Goal: Task Accomplishment & Management: Complete application form

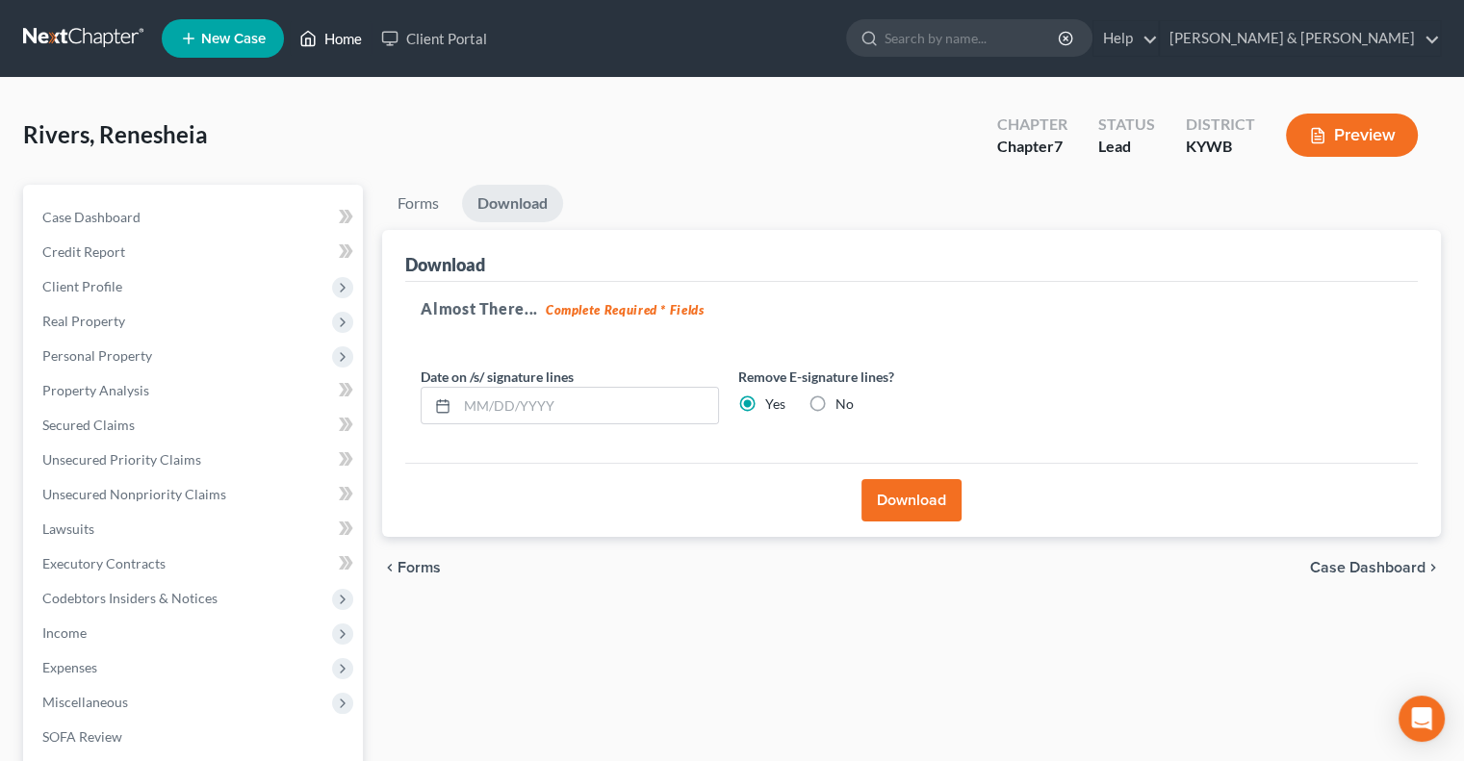
click at [321, 34] on link "Home" at bounding box center [331, 38] width 82 height 35
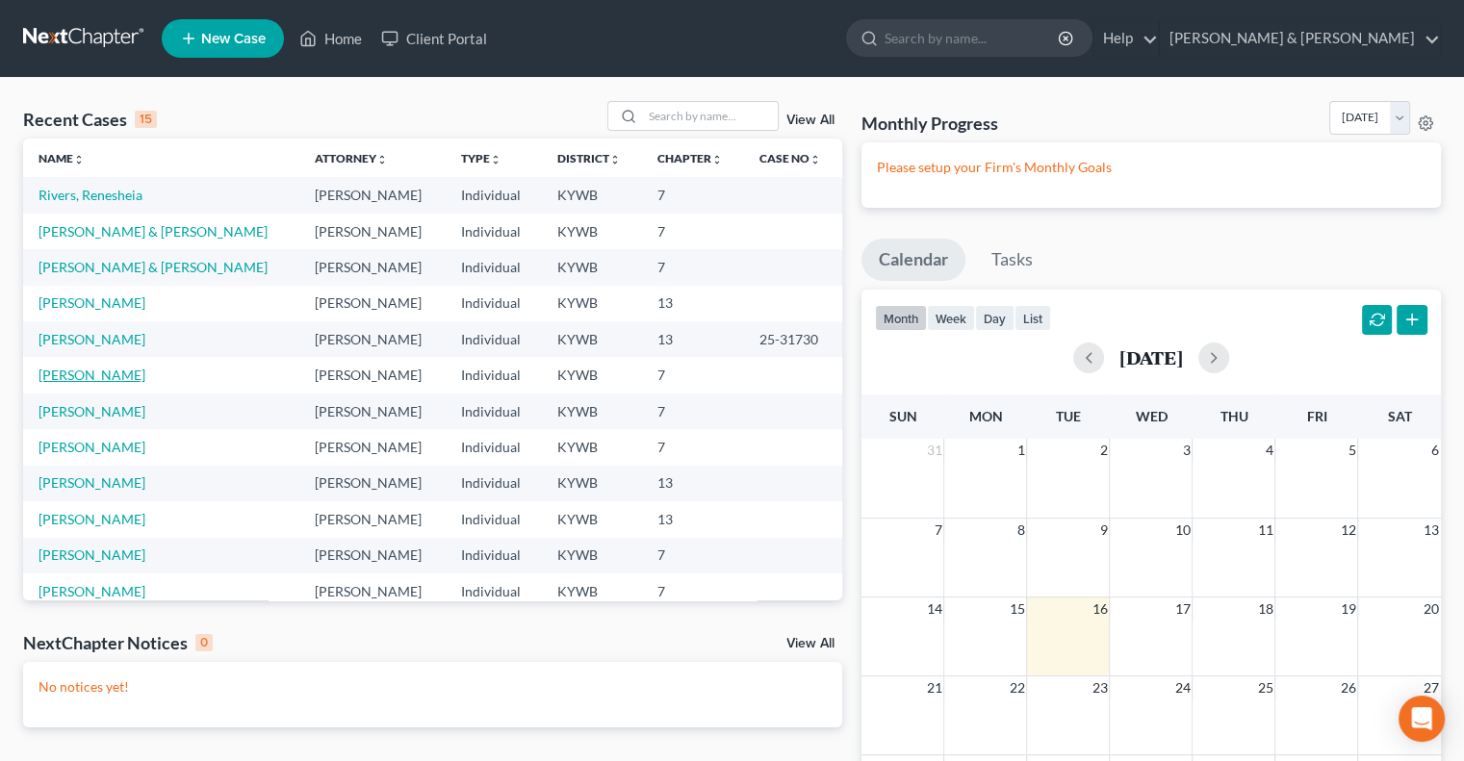
click at [77, 372] on link "[PERSON_NAME]" at bounding box center [91, 375] width 107 height 16
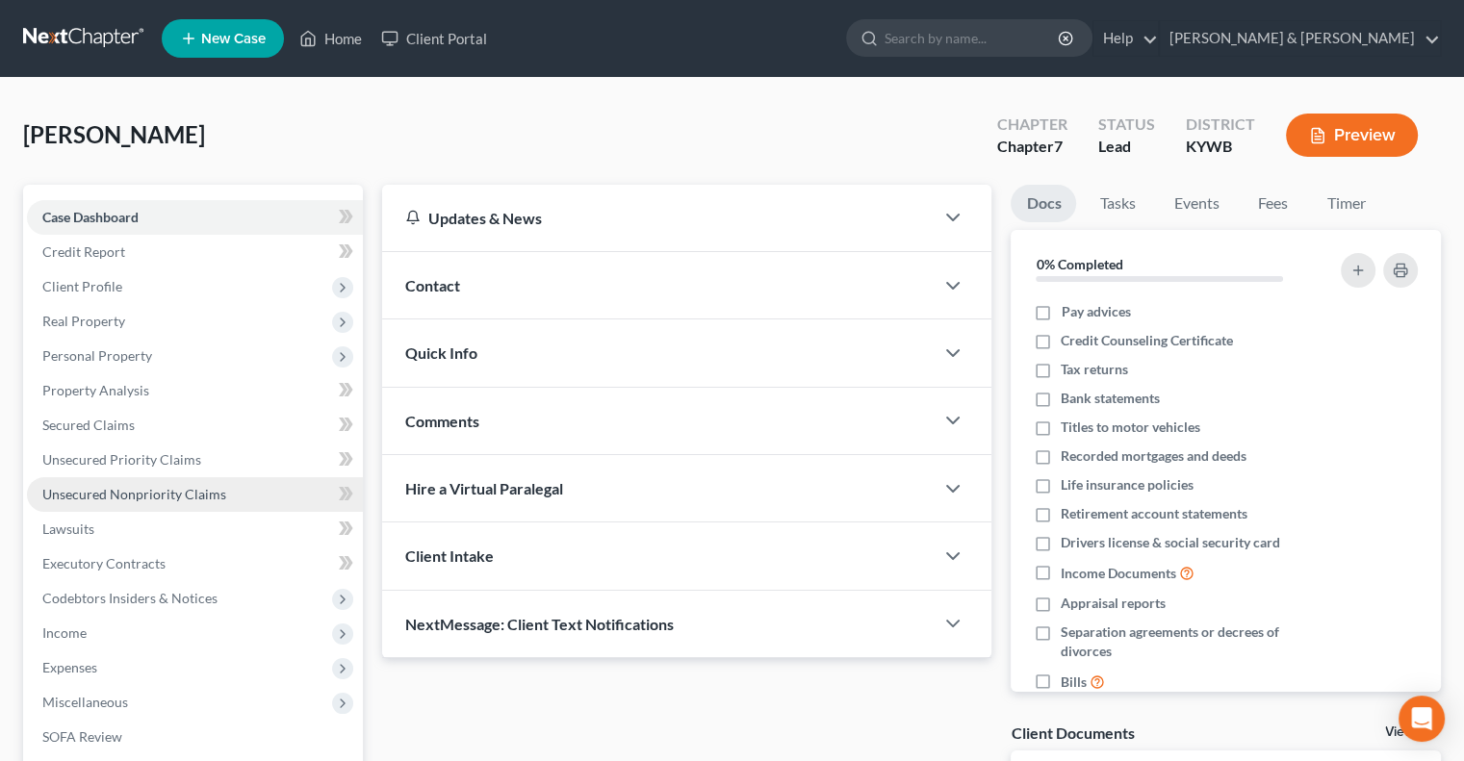
click at [140, 502] on link "Unsecured Nonpriority Claims" at bounding box center [195, 494] width 336 height 35
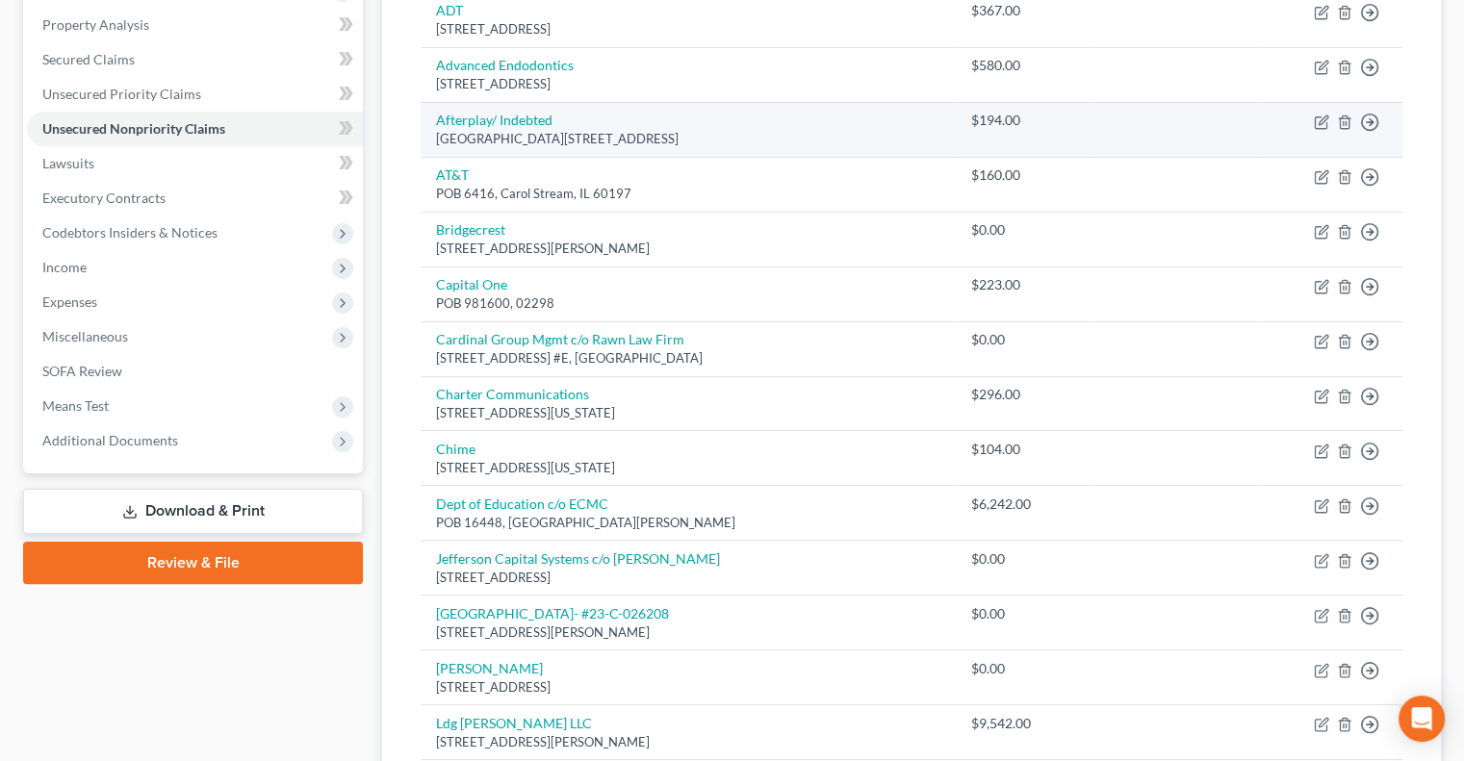
scroll to position [385, 0]
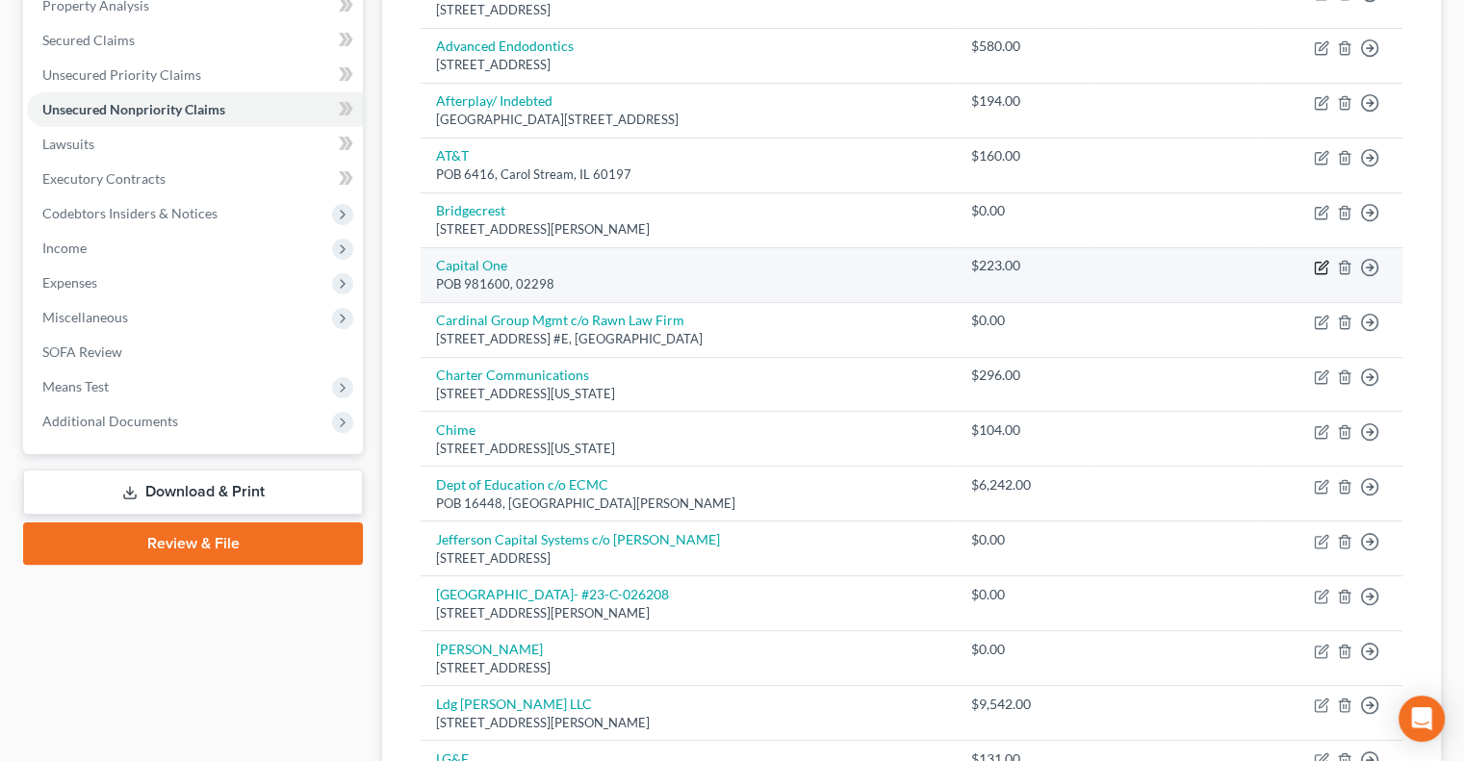
click at [1317, 263] on icon "button" at bounding box center [1321, 267] width 15 height 15
select select "0"
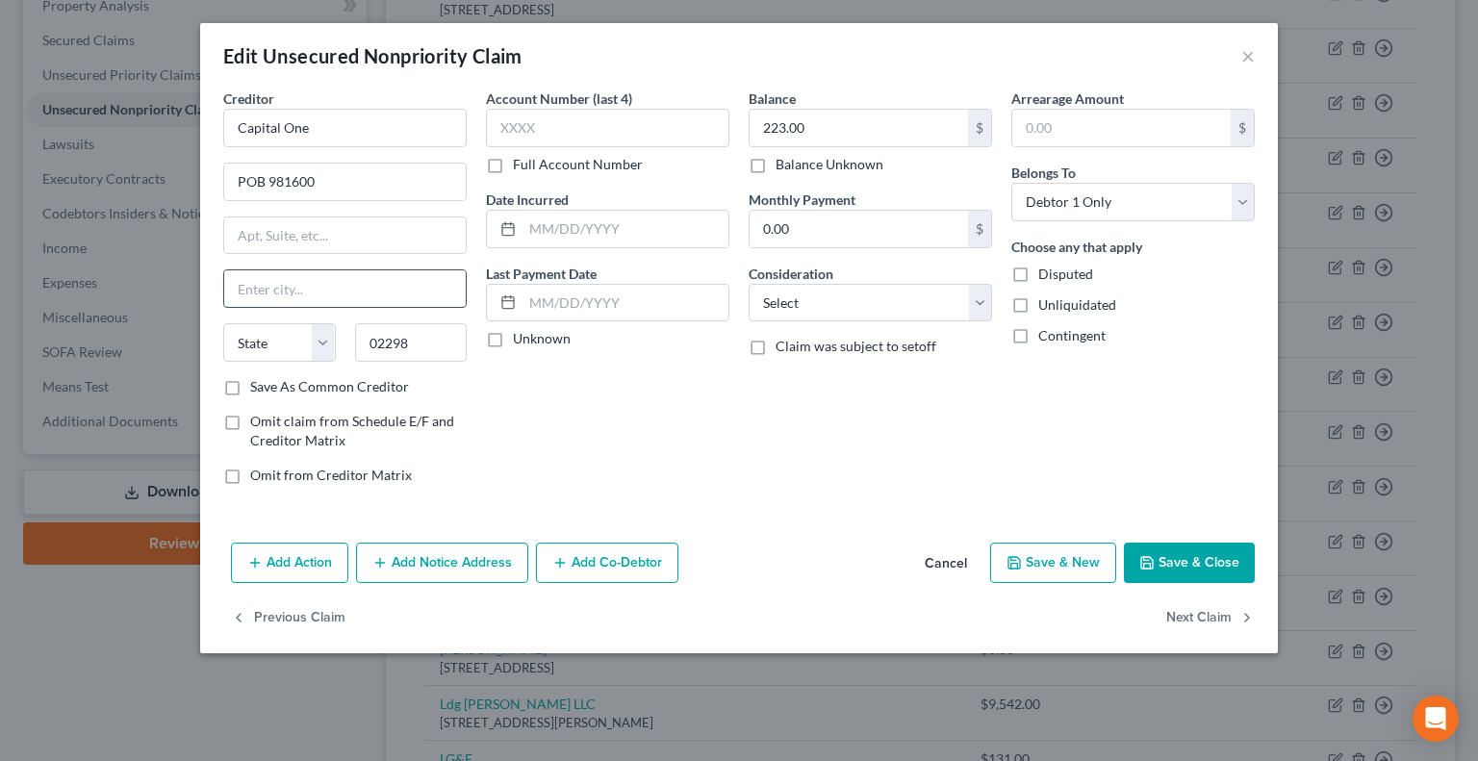
click at [320, 284] on input "text" at bounding box center [345, 288] width 242 height 37
type input "[GEOGRAPHIC_DATA]"
click at [316, 341] on select "State [US_STATE] AK AR AZ CA CO CT DE DC [GEOGRAPHIC_DATA] [GEOGRAPHIC_DATA] GU…" at bounding box center [279, 342] width 113 height 38
select select "22"
click at [223, 323] on select "State [US_STATE] AK AR AZ CA CO CT DE DC [GEOGRAPHIC_DATA] [GEOGRAPHIC_DATA] GU…" at bounding box center [279, 342] width 113 height 38
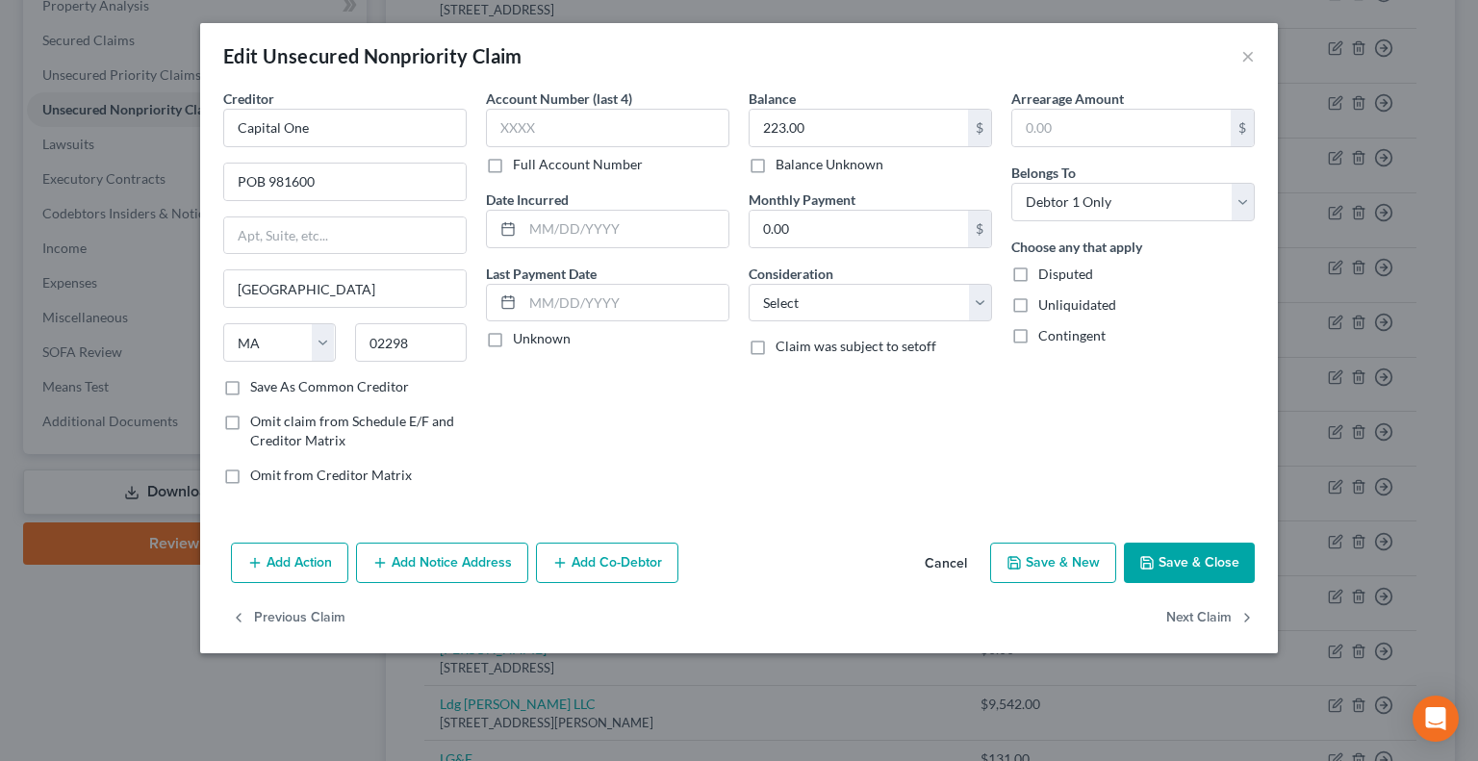
click at [1155, 555] on icon "button" at bounding box center [1147, 562] width 15 height 15
type input "0"
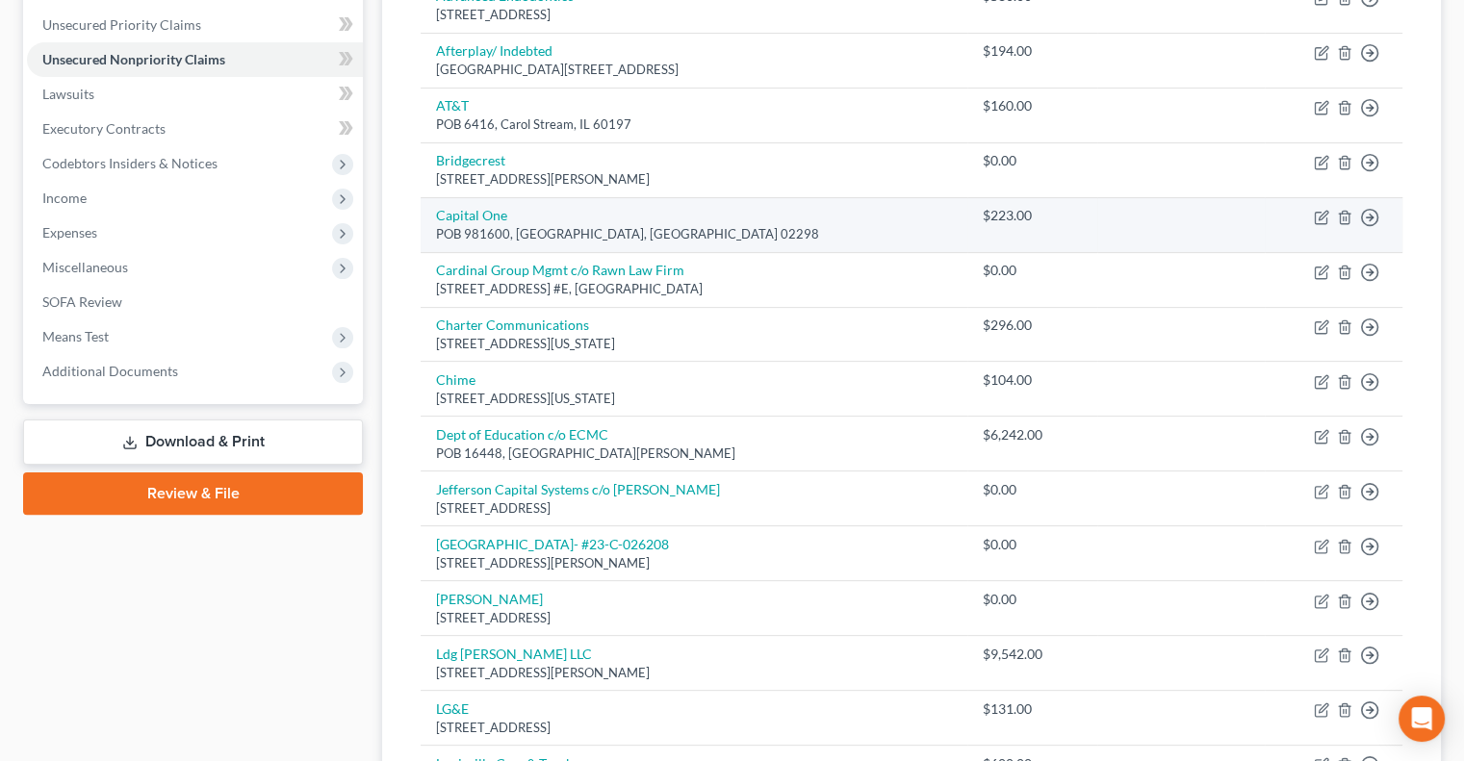
scroll to position [481, 0]
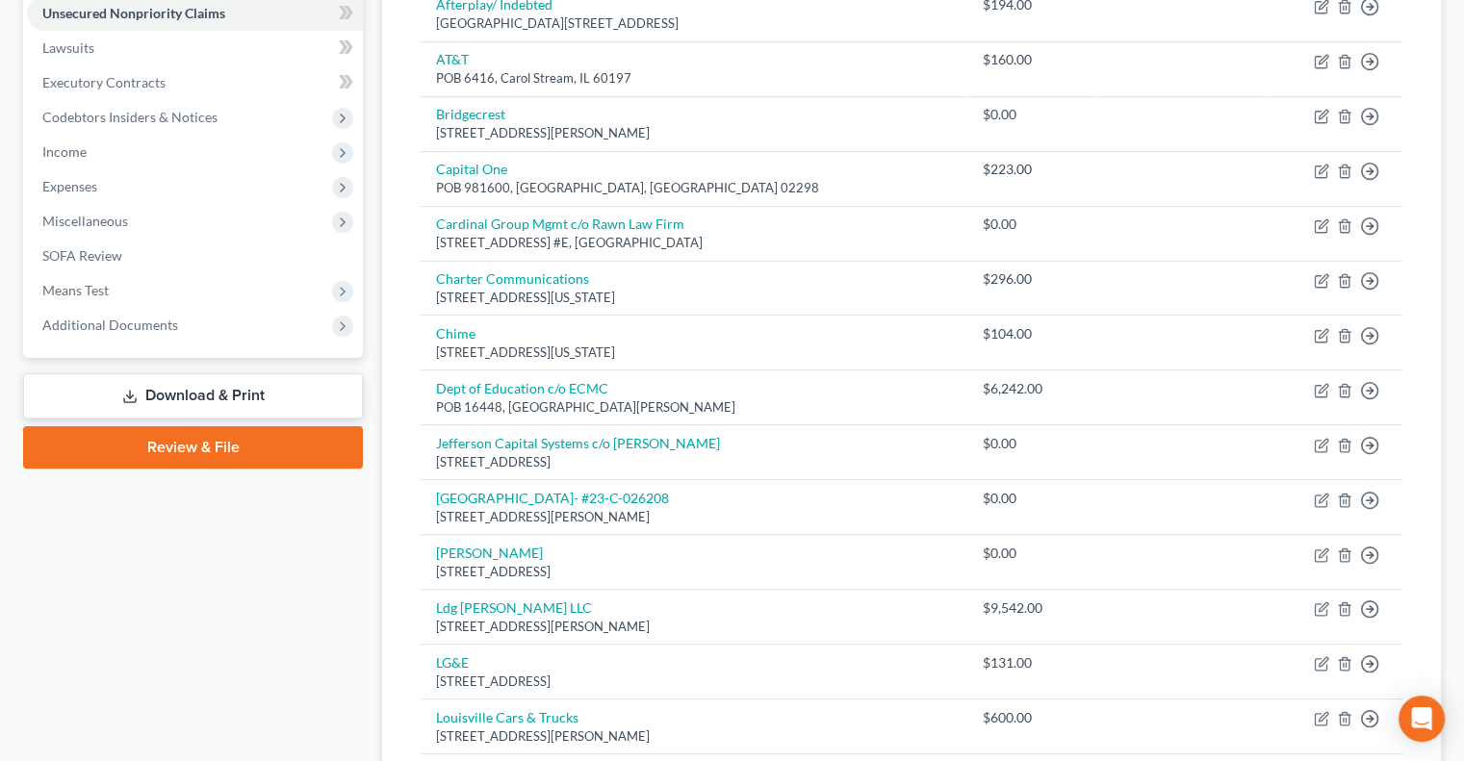
click at [239, 391] on link "Download & Print" at bounding box center [193, 395] width 340 height 45
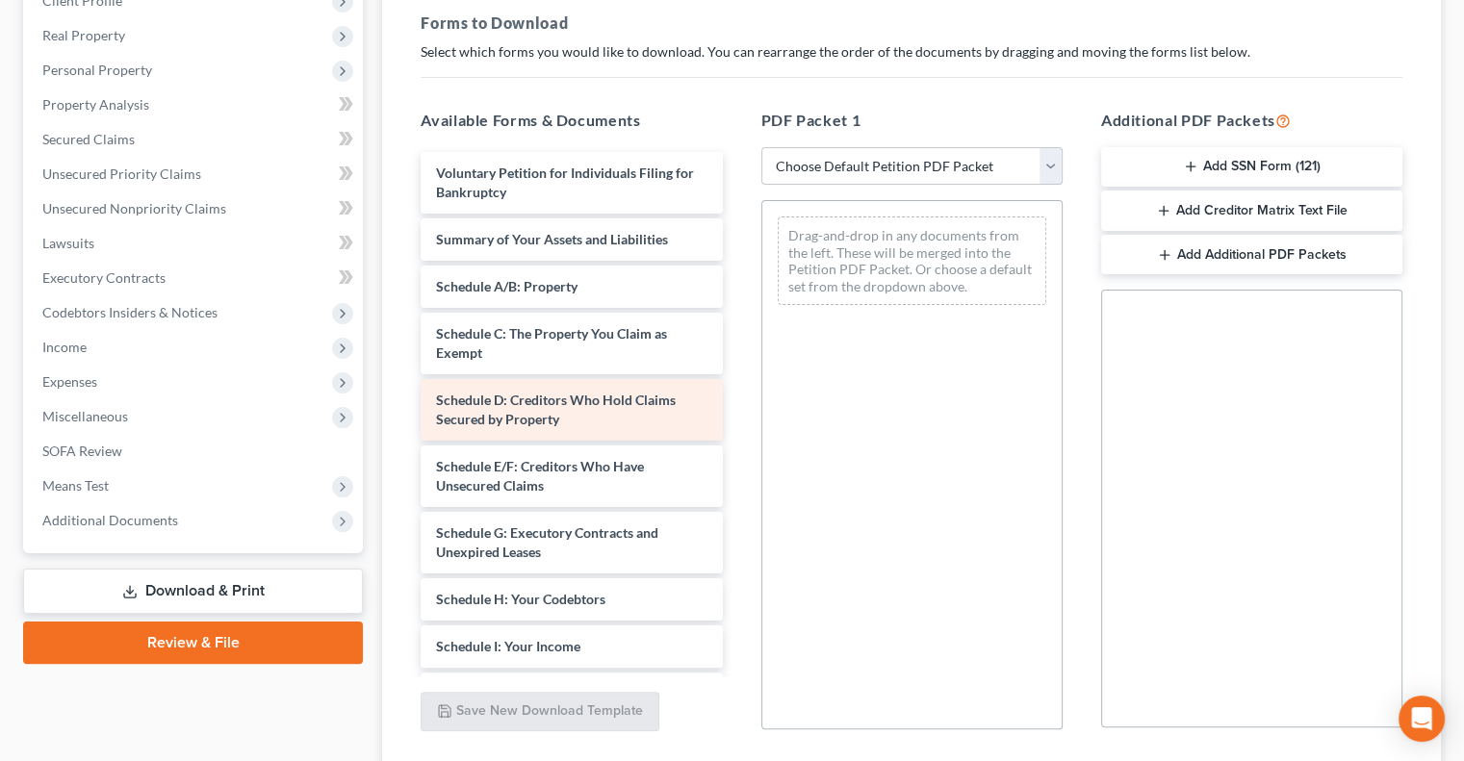
scroll to position [289, 0]
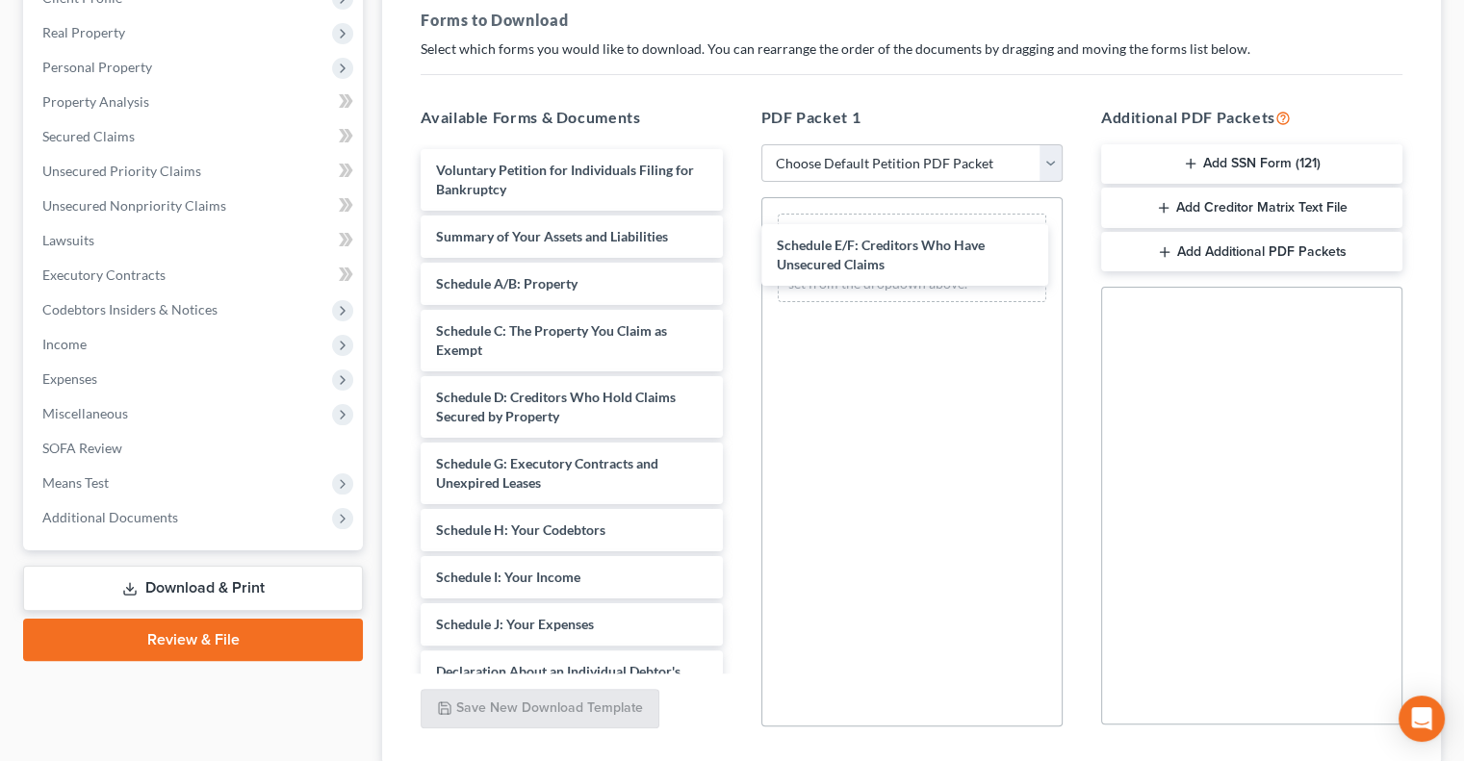
drag, startPoint x: 593, startPoint y: 462, endPoint x: 910, endPoint y: 265, distance: 373.9
click at [737, 249] on div "Schedule E/F: Creditors Who Have Unsecured Claims Voluntary Petition for Indivi…" at bounding box center [571, 634] width 332 height 970
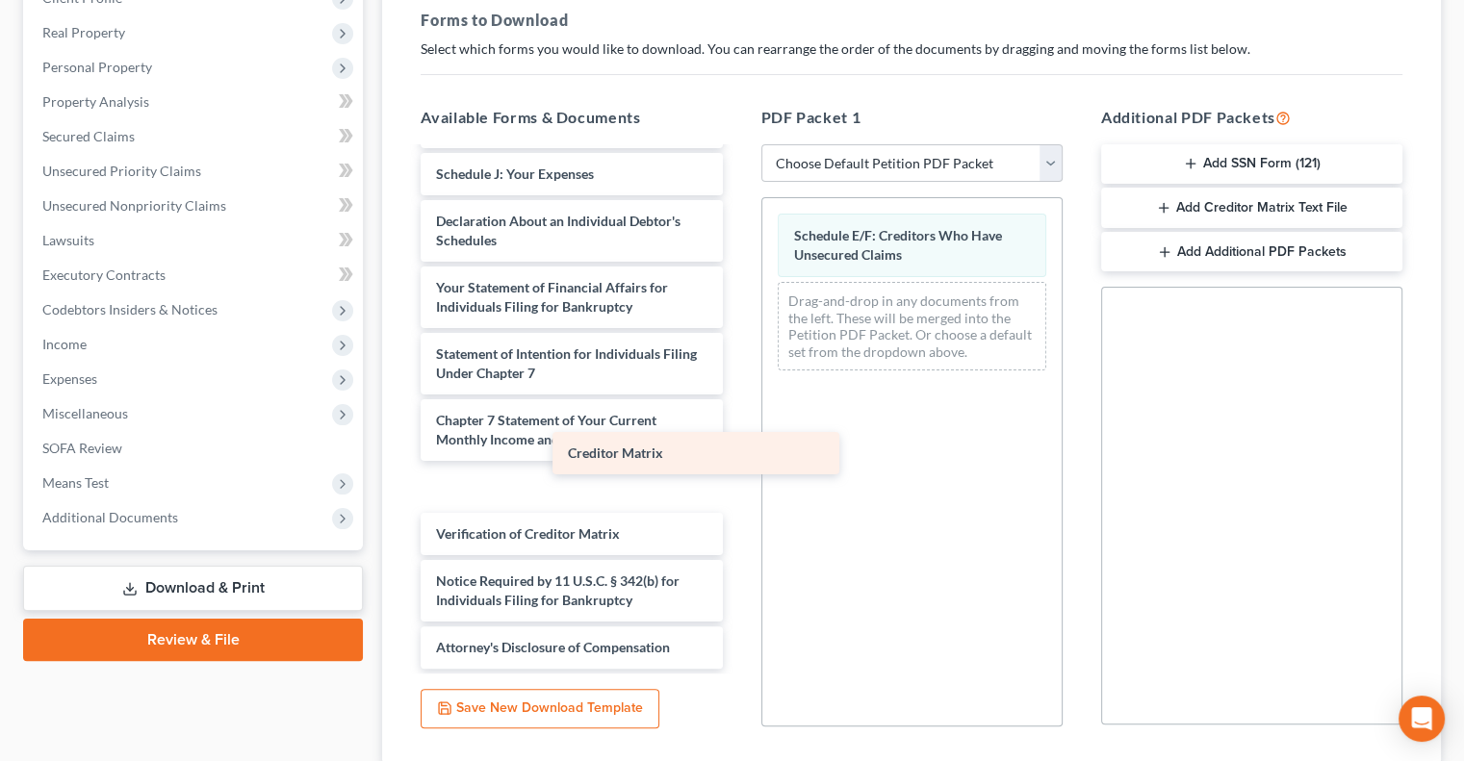
scroll to position [422, 0]
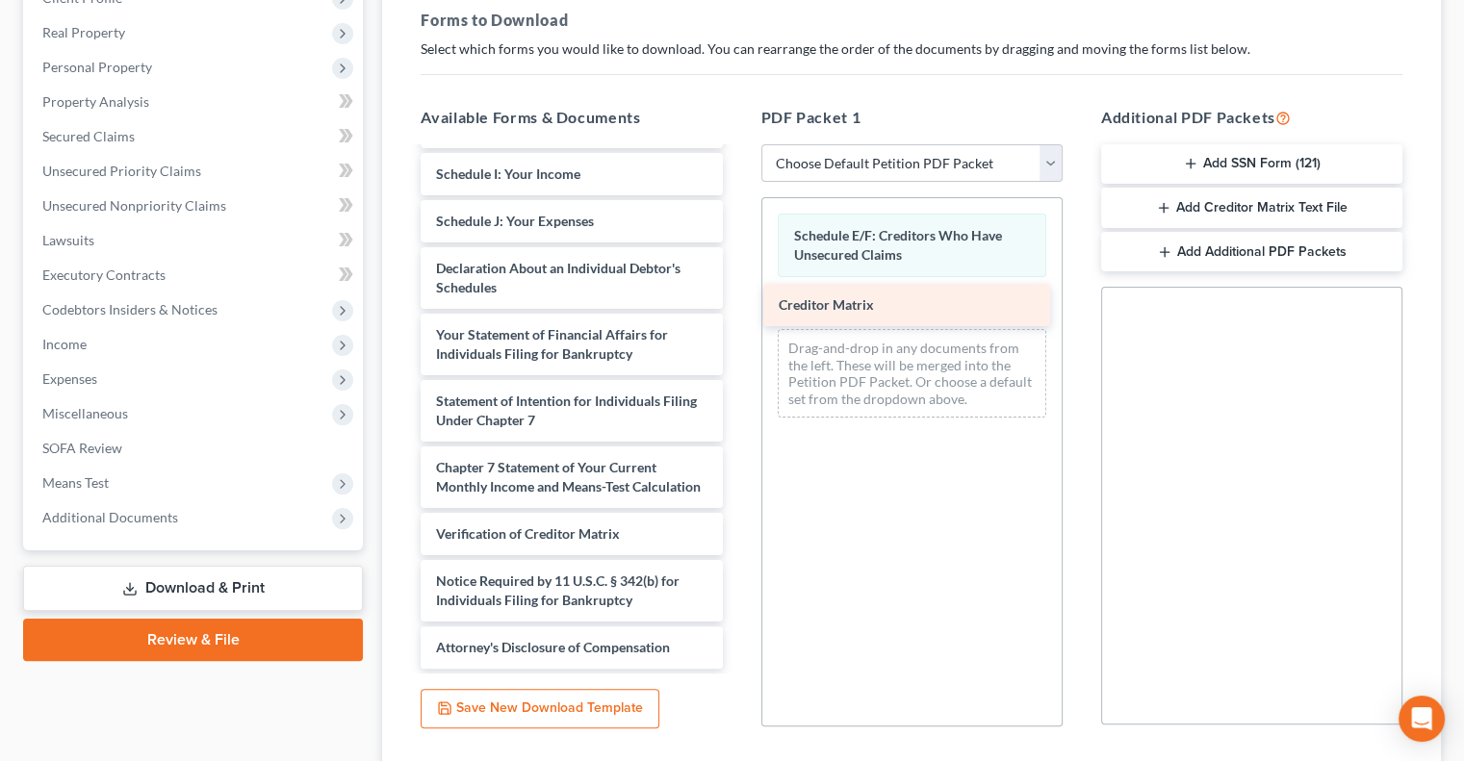
drag, startPoint x: 540, startPoint y: 492, endPoint x: 883, endPoint y: 312, distance: 387.0
click at [737, 312] on div "Creditor Matrix Voluntary Petition for Individuals Filing for Bankruptcy Summar…" at bounding box center [571, 207] width 332 height 923
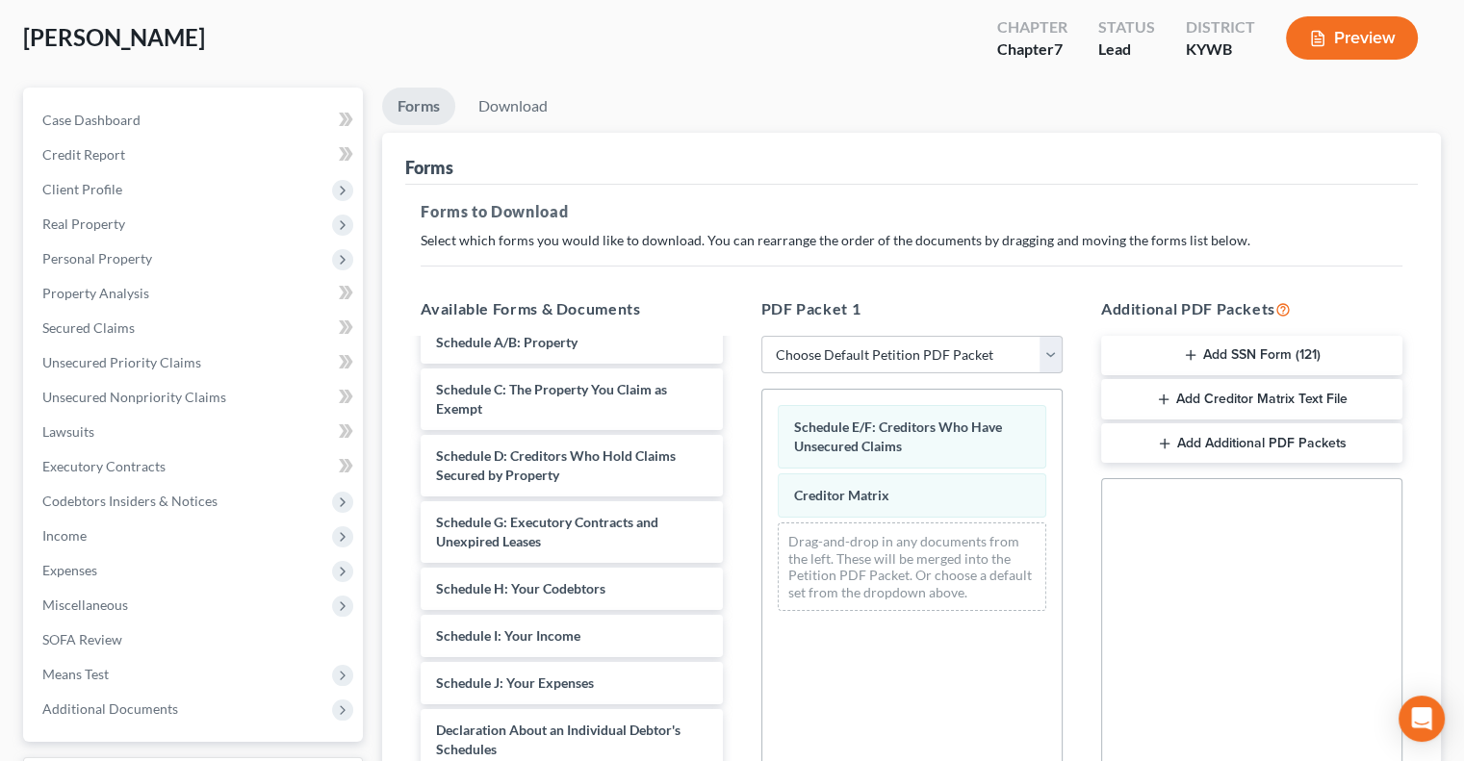
scroll to position [0, 0]
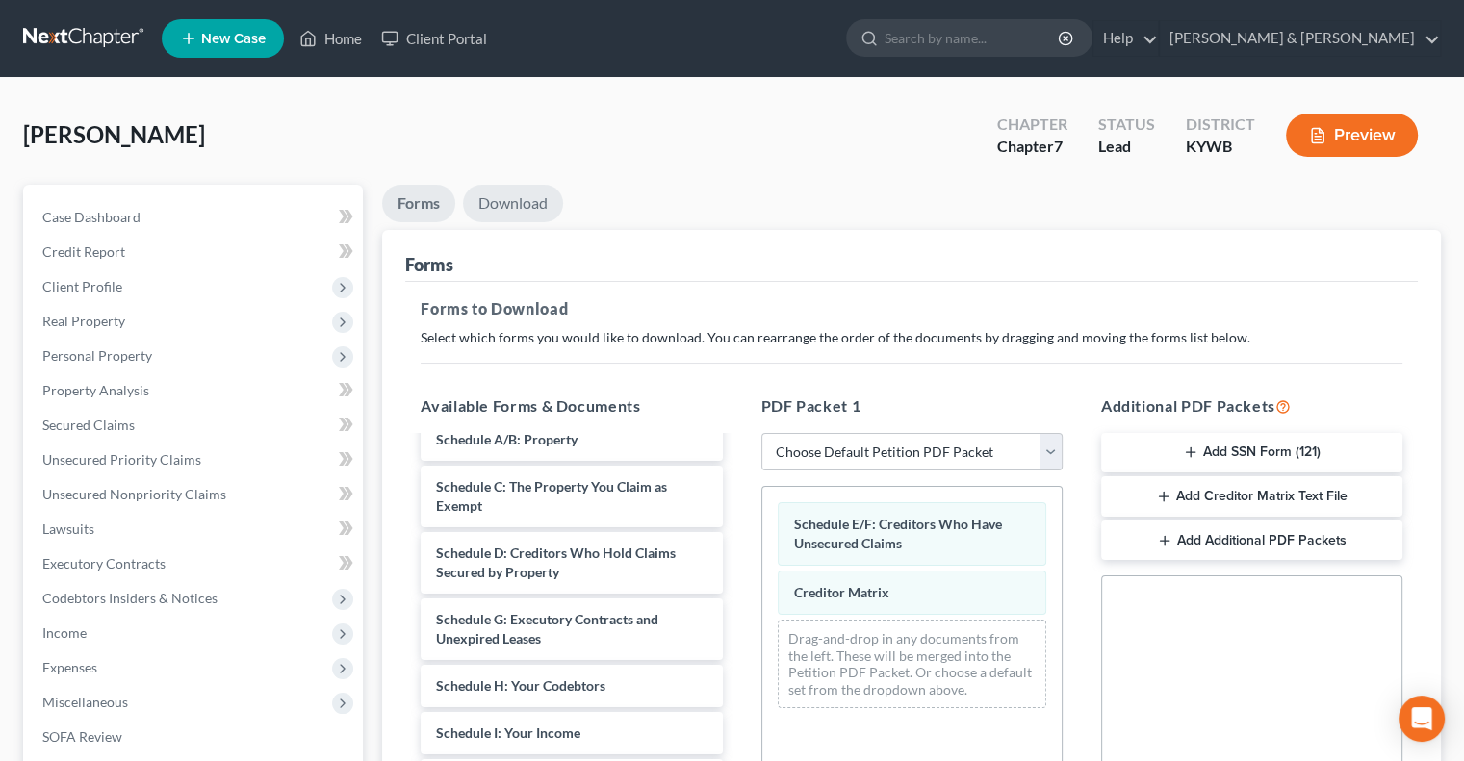
click at [491, 199] on link "Download" at bounding box center [513, 204] width 100 height 38
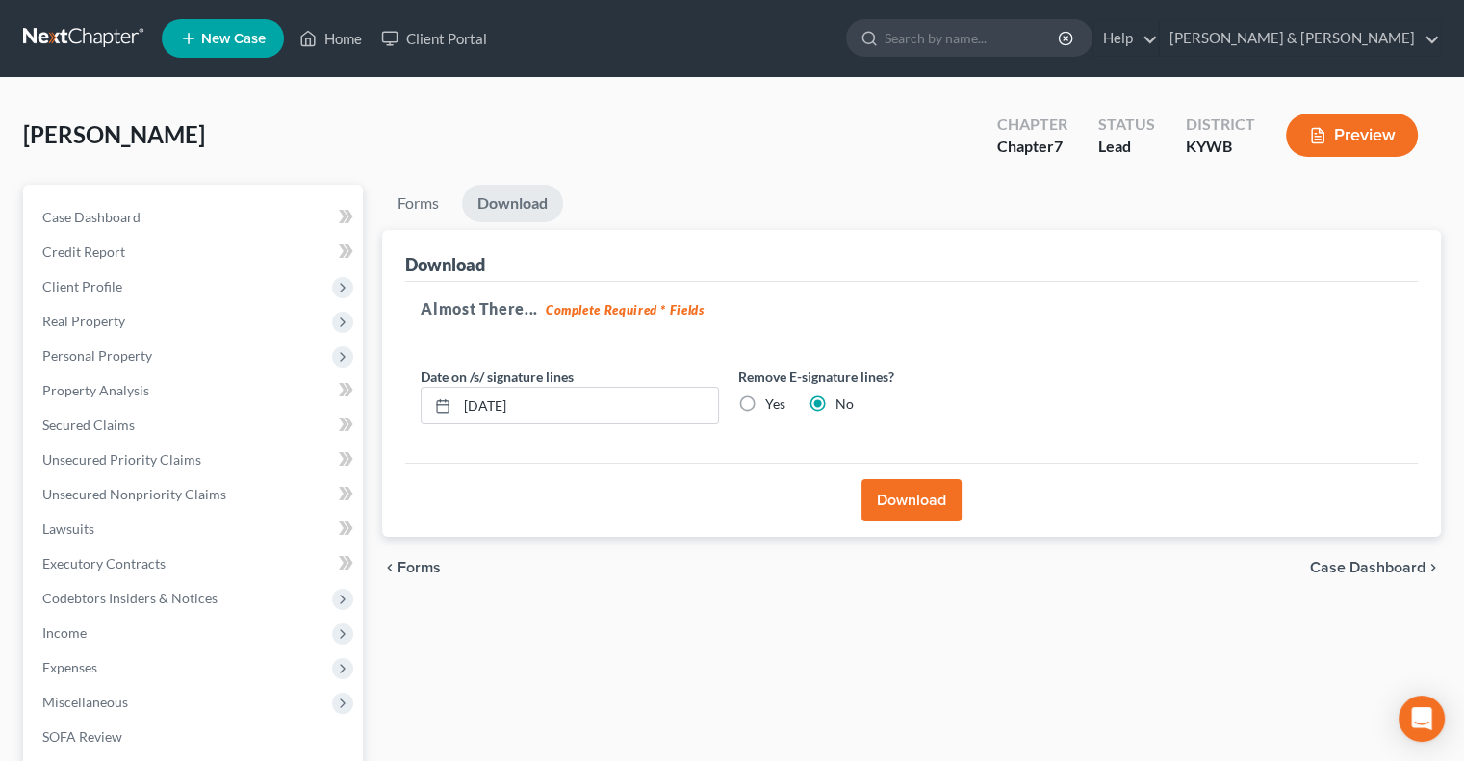
click at [765, 401] on label "Yes" at bounding box center [775, 404] width 20 height 19
click at [773, 401] on input "Yes" at bounding box center [779, 401] width 13 height 13
radio input "true"
radio input "false"
drag, startPoint x: 566, startPoint y: 400, endPoint x: 443, endPoint y: 407, distance: 123.4
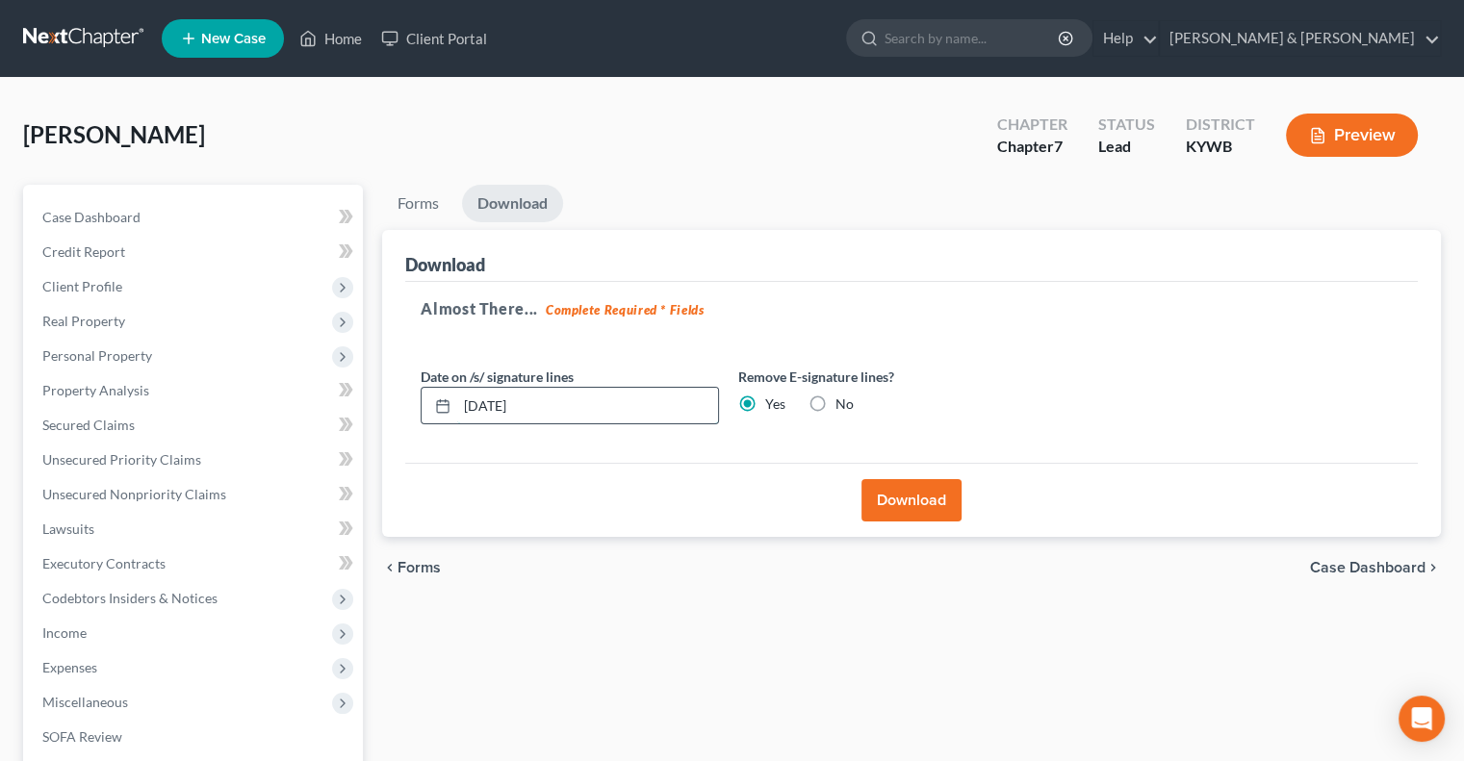
click at [443, 407] on div "[DATE]" at bounding box center [570, 406] width 298 height 38
click at [920, 496] on button "Download" at bounding box center [911, 500] width 100 height 42
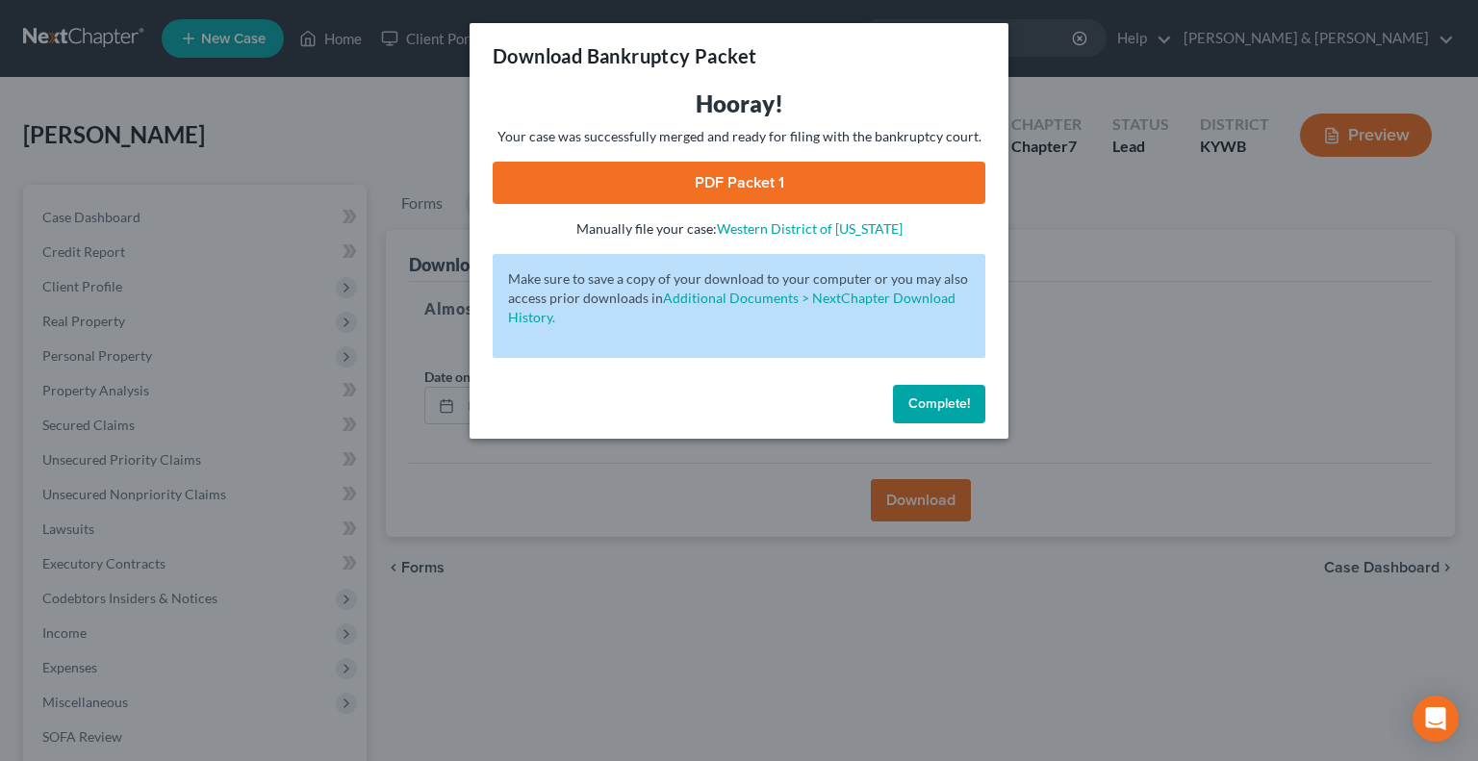
click at [803, 167] on link "PDF Packet 1" at bounding box center [739, 183] width 493 height 42
click at [966, 397] on span "Complete!" at bounding box center [940, 404] width 62 height 16
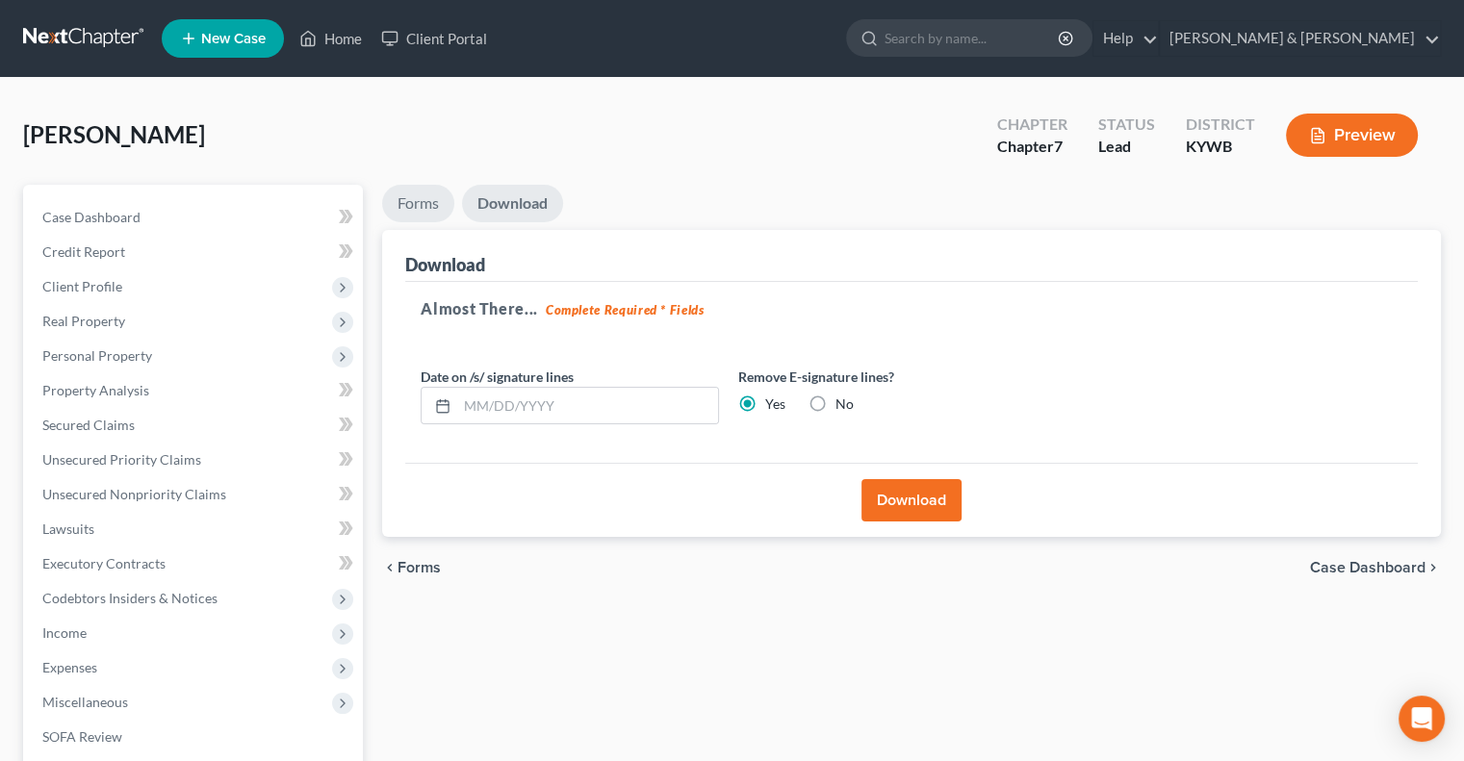
click at [435, 197] on link "Forms" at bounding box center [418, 204] width 72 height 38
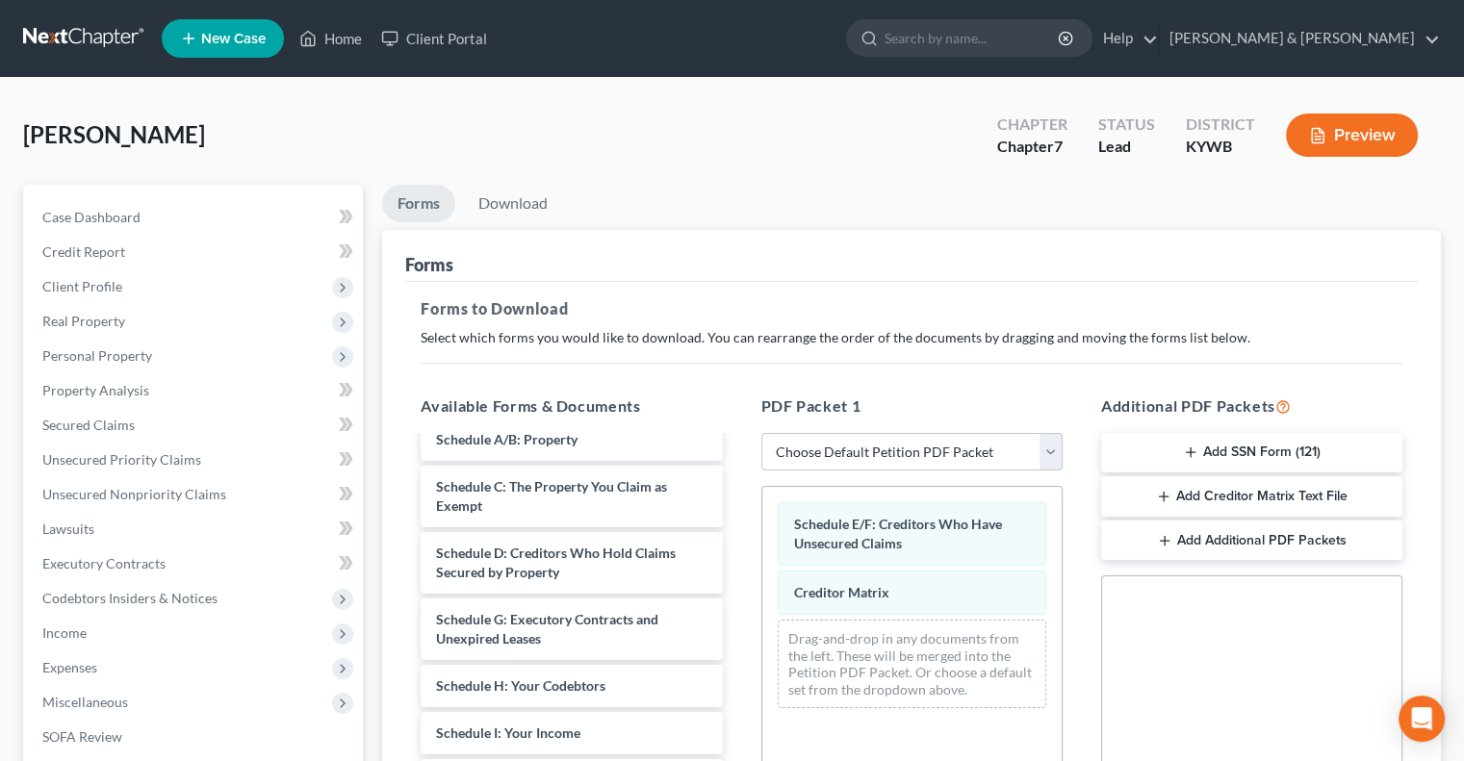
click at [1167, 496] on icon "button" at bounding box center [1163, 496] width 15 height 15
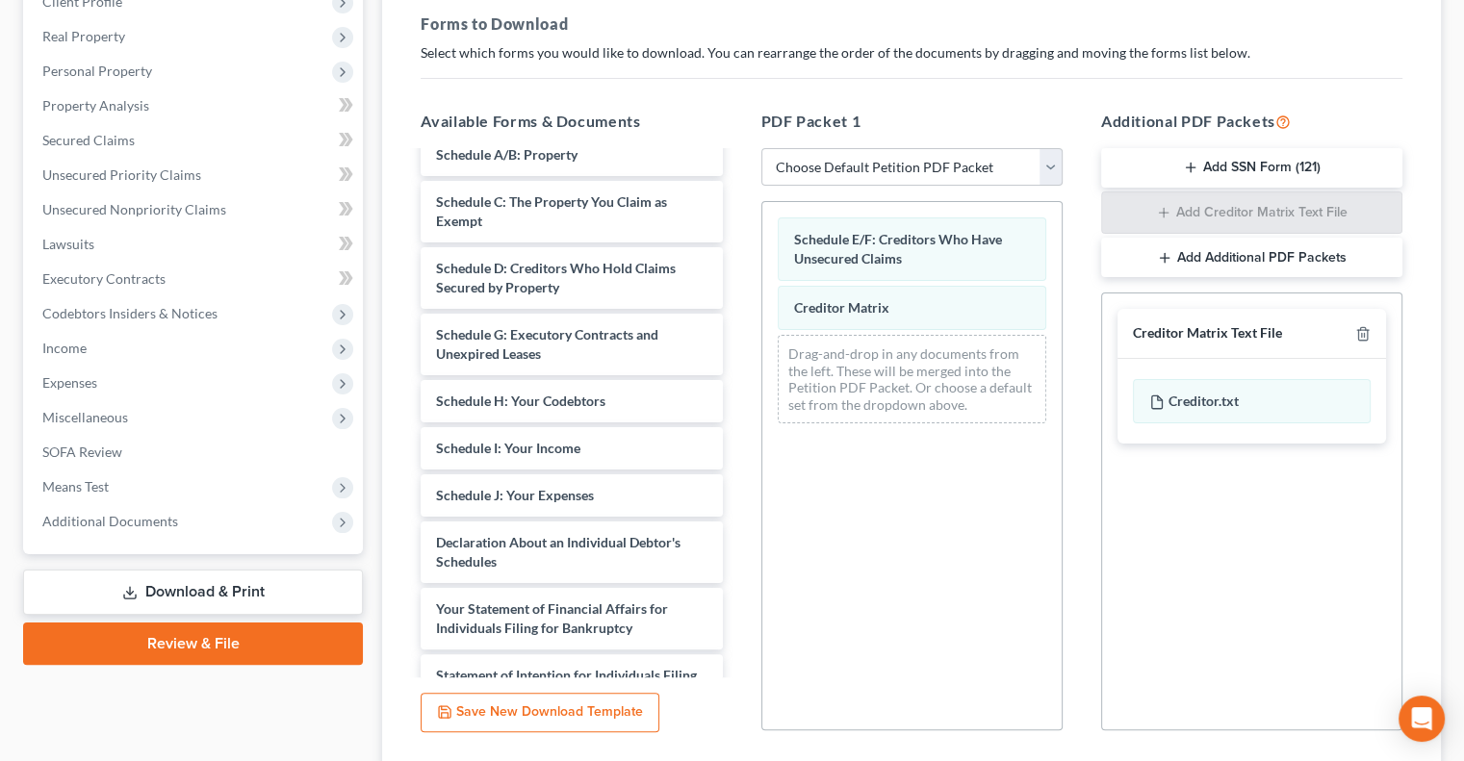
scroll to position [289, 0]
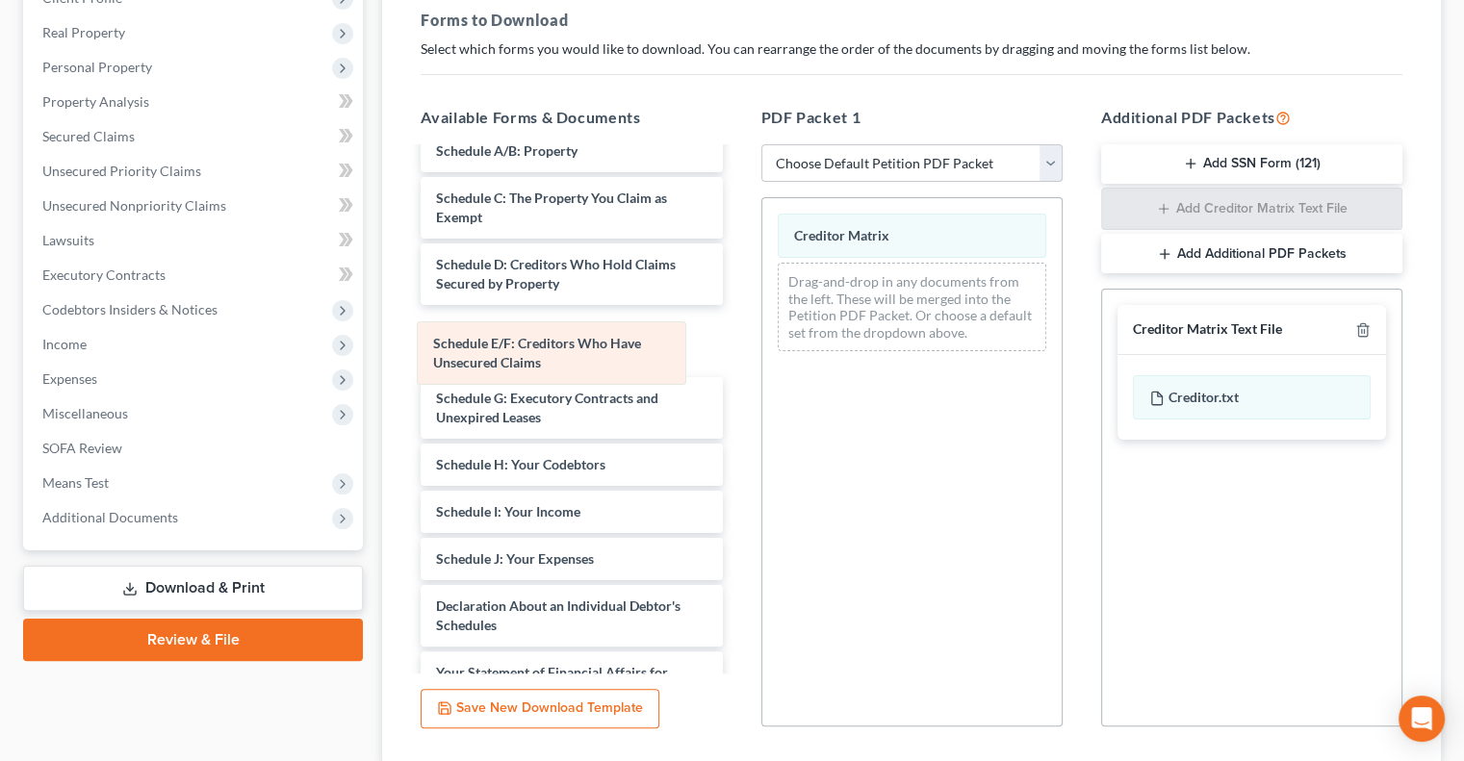
drag, startPoint x: 887, startPoint y: 250, endPoint x: 527, endPoint y: 356, distance: 375.2
click at [762, 357] on div "Schedule E/F: Creditors Who Have Unsecured Claims Schedule E/F: Creditors Who H…" at bounding box center [911, 282] width 299 height 168
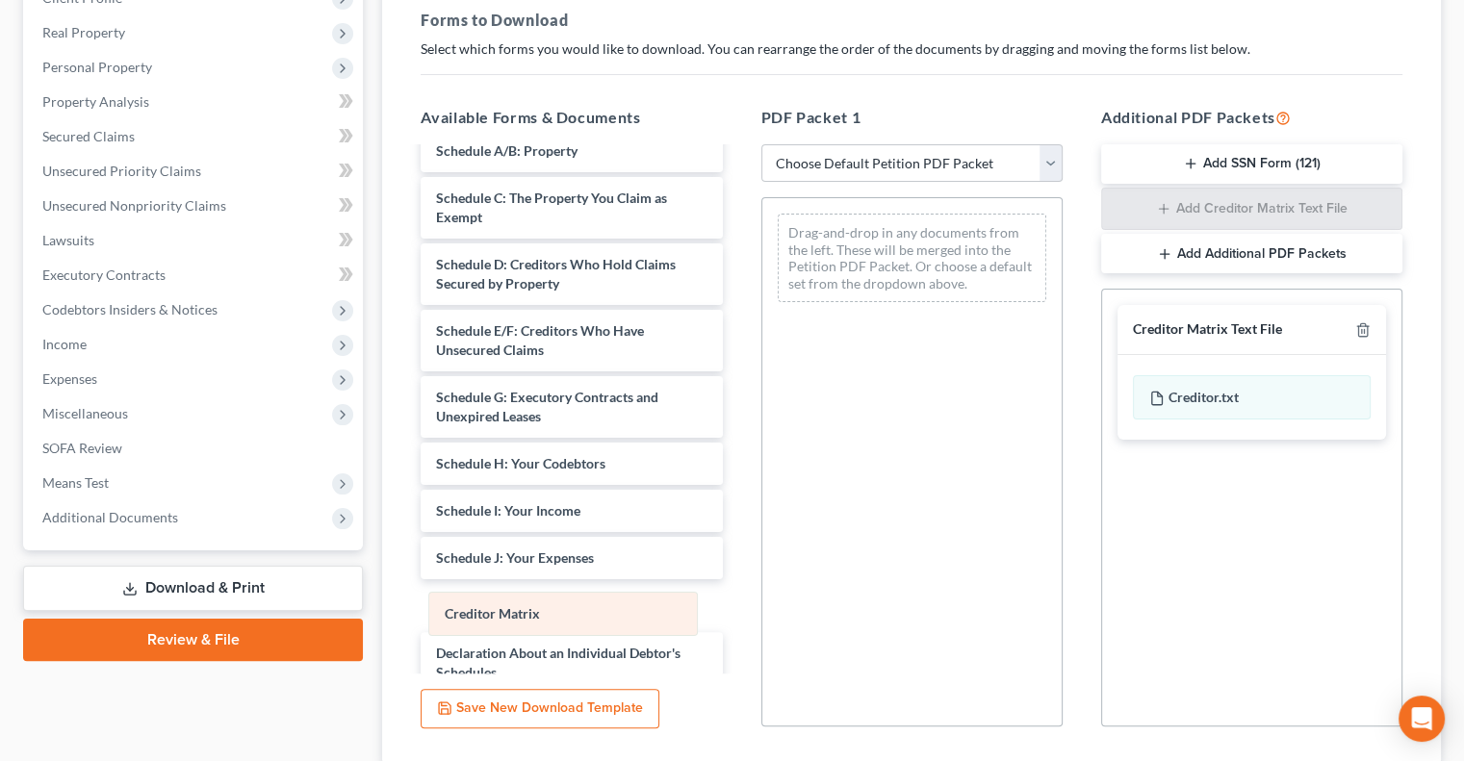
drag, startPoint x: 824, startPoint y: 229, endPoint x: 473, endPoint y: 597, distance: 508.5
click at [762, 318] on div "Creditor Matrix Creditor Matrix Drag-and-drop in any documents from the left. T…" at bounding box center [911, 257] width 299 height 119
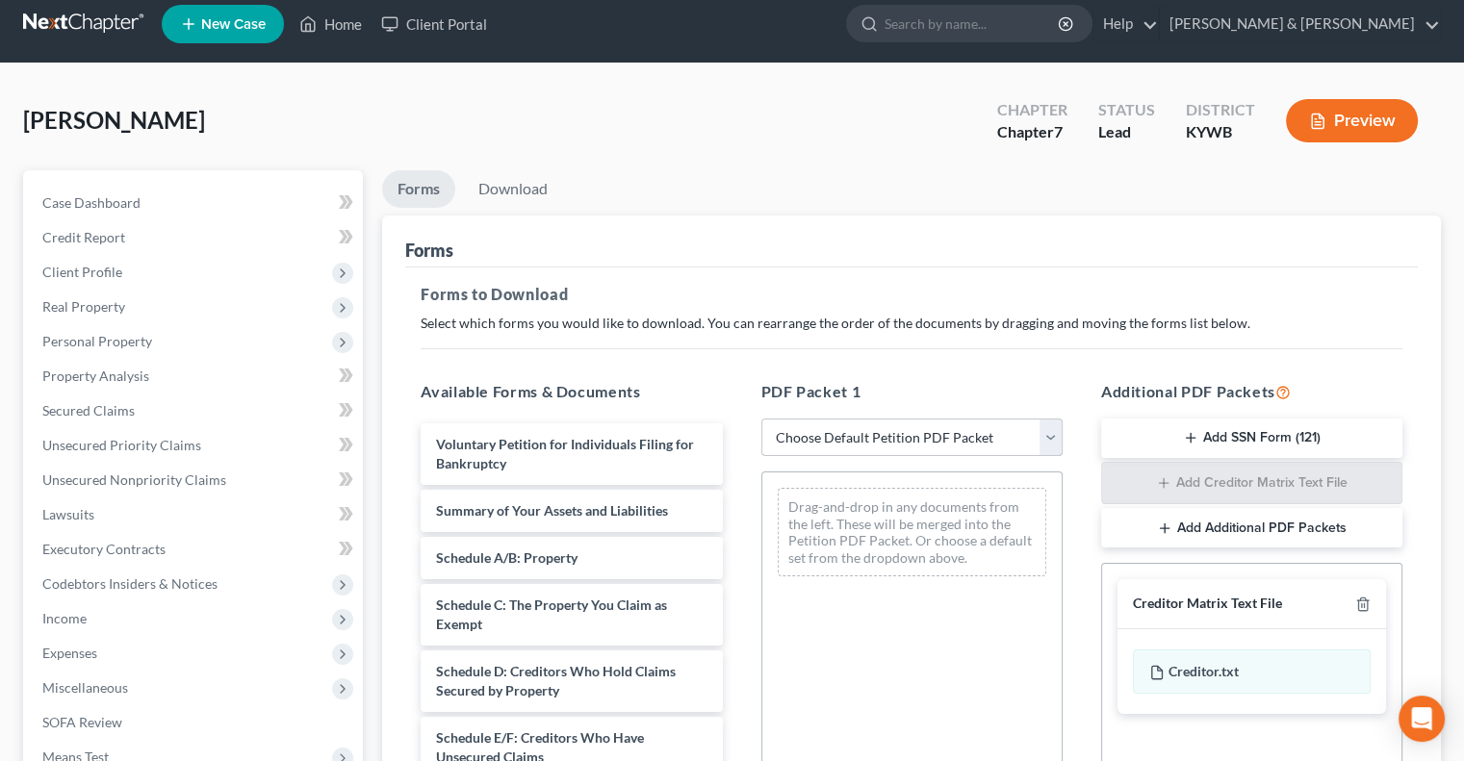
scroll to position [0, 0]
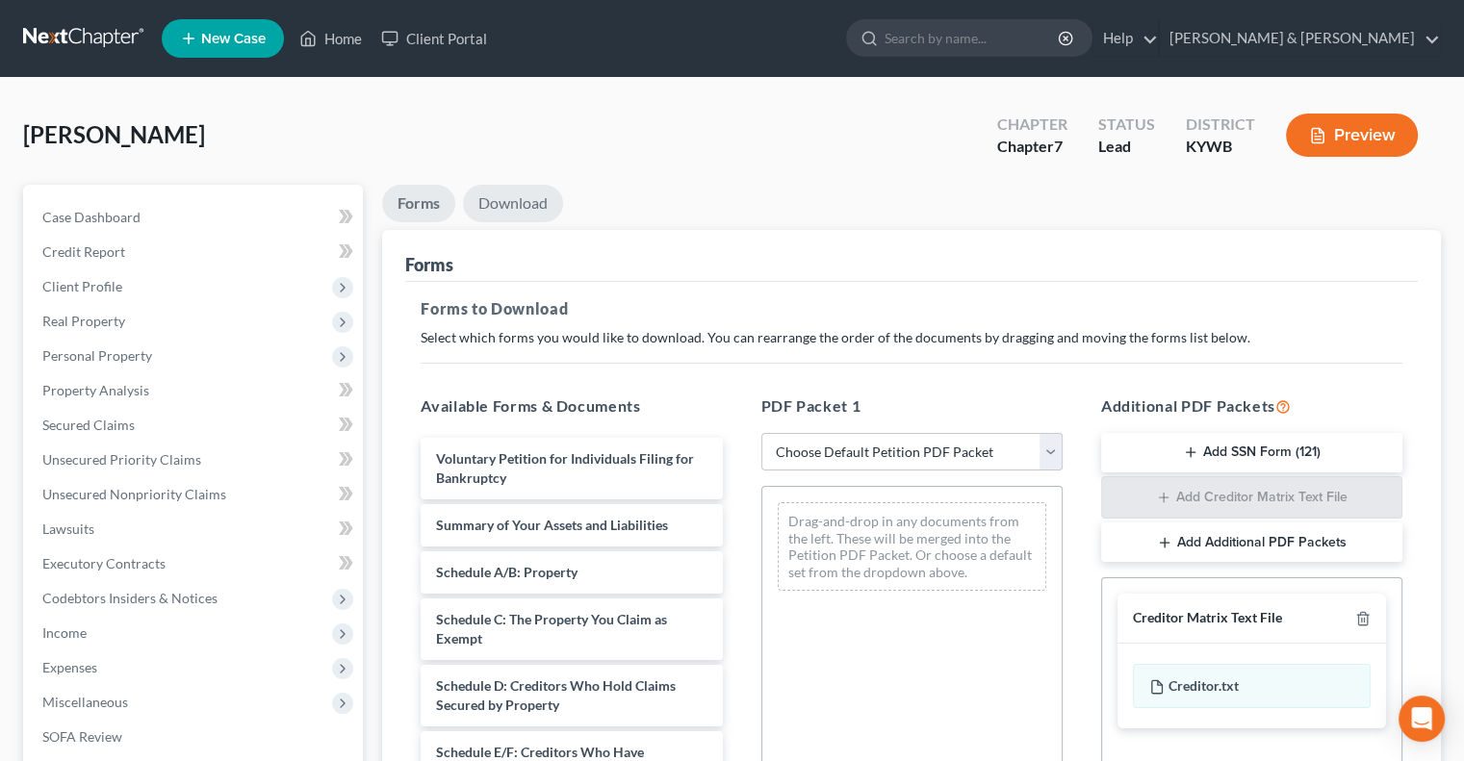
click at [518, 200] on link "Download" at bounding box center [513, 204] width 100 height 38
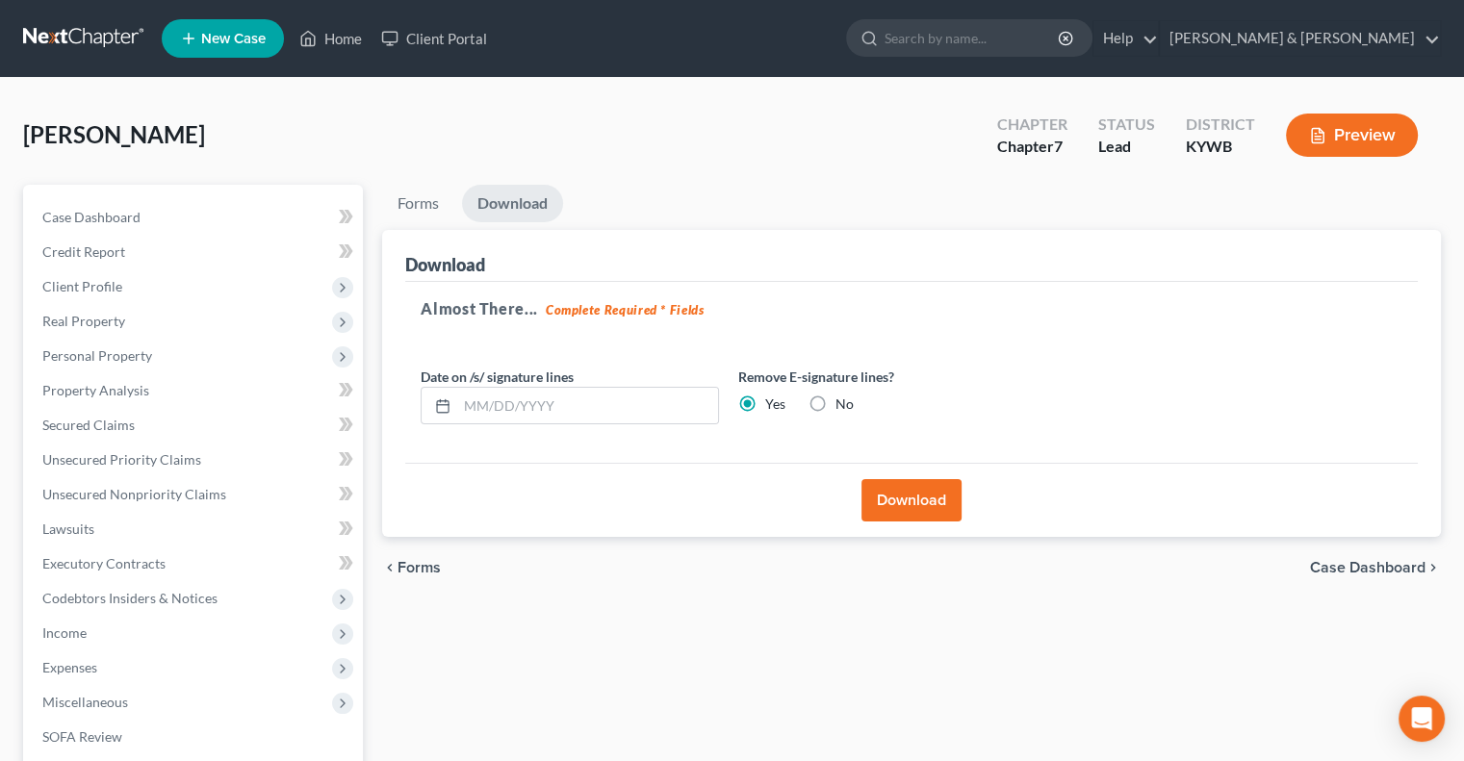
click at [884, 492] on button "Download" at bounding box center [911, 500] width 100 height 42
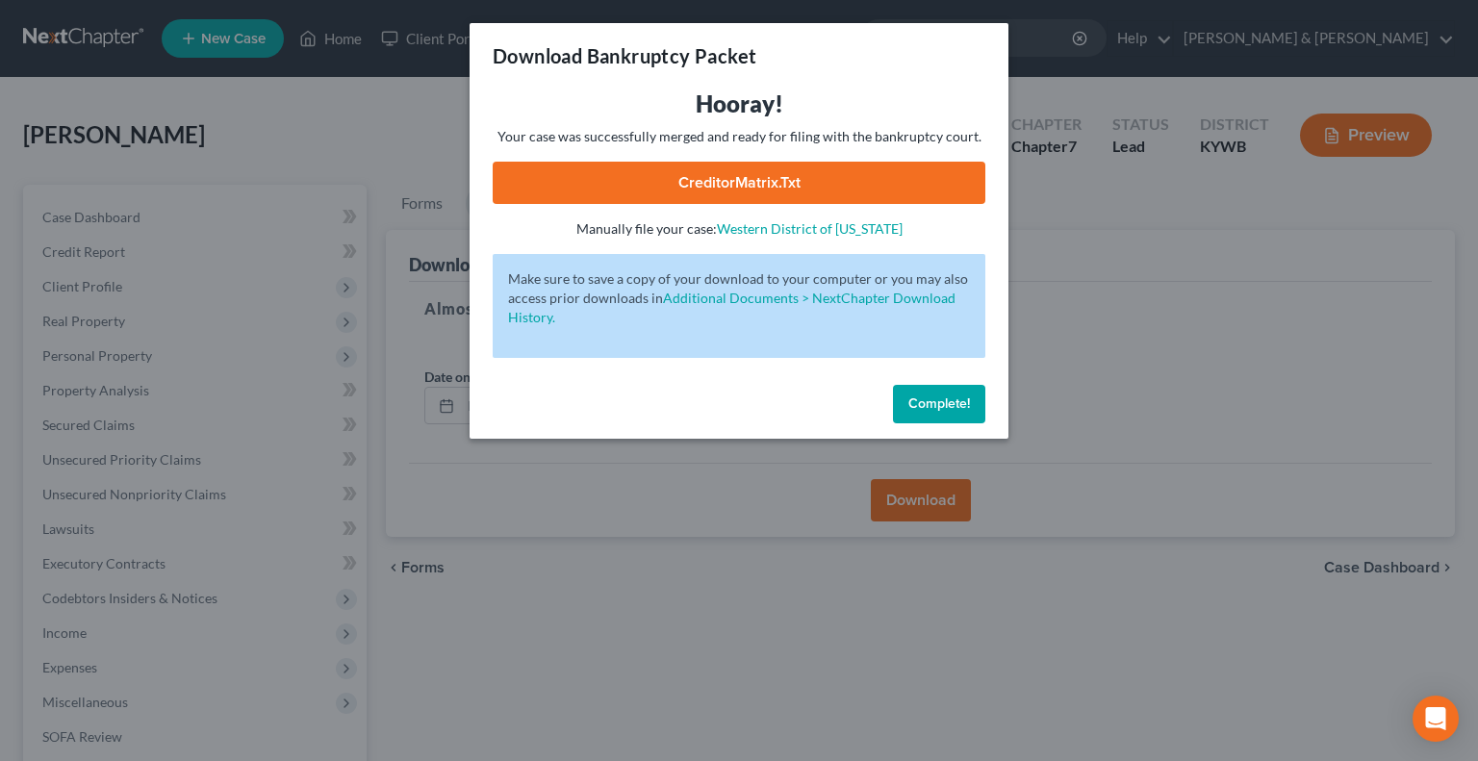
click at [801, 180] on link "CreditorMatrix.txt" at bounding box center [739, 183] width 493 height 42
click at [961, 392] on button "Complete!" at bounding box center [939, 404] width 92 height 38
